Goal: Check status: Check status

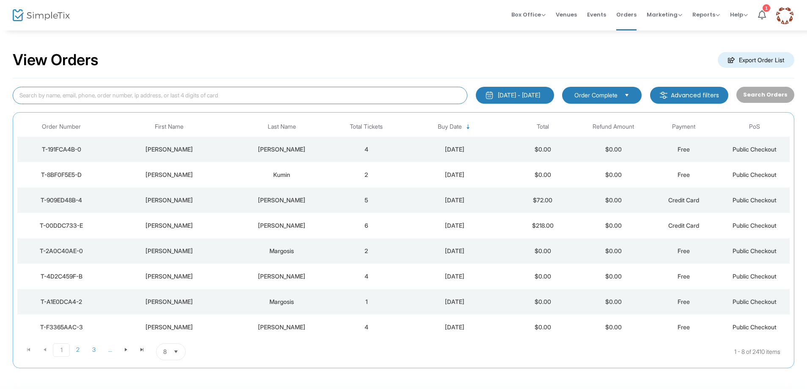
click at [171, 96] on input at bounding box center [240, 95] width 455 height 17
type input "[PERSON_NAME]"
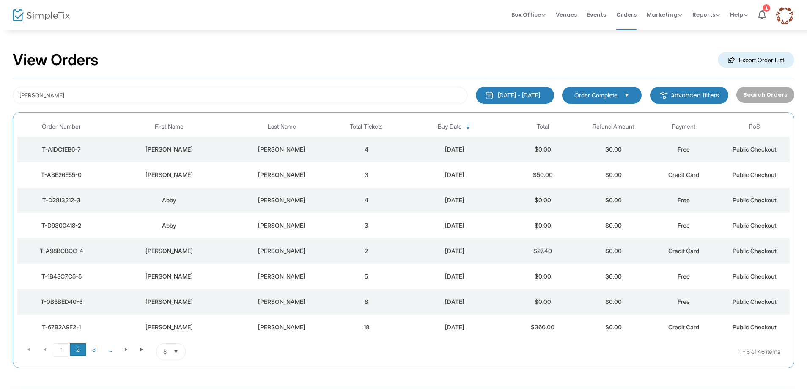
click at [73, 349] on span "2" at bounding box center [78, 349] width 16 height 13
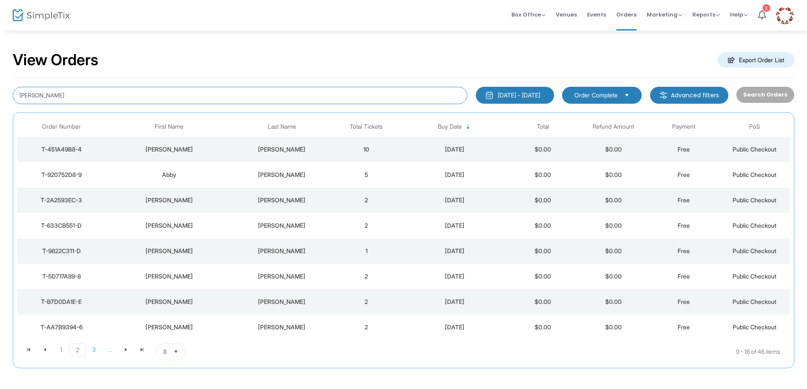
drag, startPoint x: 90, startPoint y: 96, endPoint x: 0, endPoint y: 86, distance: 90.3
click at [0, 86] on div "View Orders Export Order List [PERSON_NAME] [DATE] - [DATE] Last 30 Days [DATE]…" at bounding box center [403, 214] width 807 height 368
click at [94, 351] on span "3" at bounding box center [94, 349] width 16 height 13
click at [52, 271] on td "T-06D46522-0" at bounding box center [61, 276] width 88 height 25
